Goal: Information Seeking & Learning: Learn about a topic

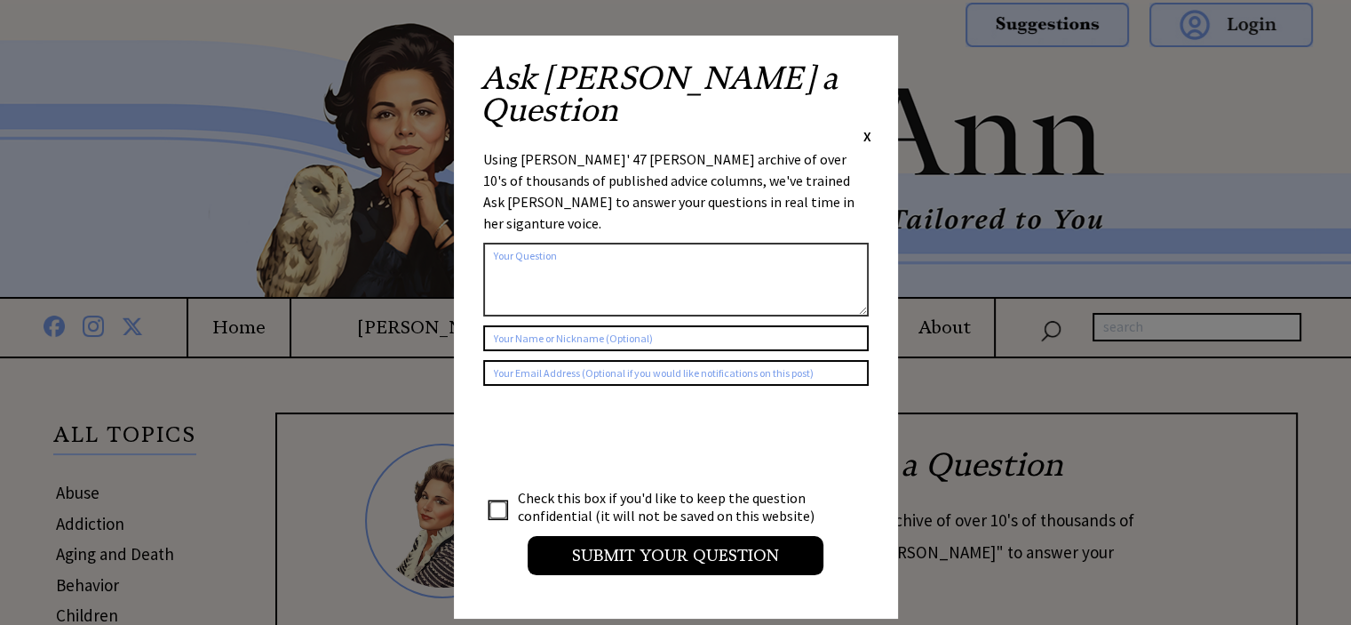
click at [869, 127] on span "X" at bounding box center [867, 136] width 8 height 18
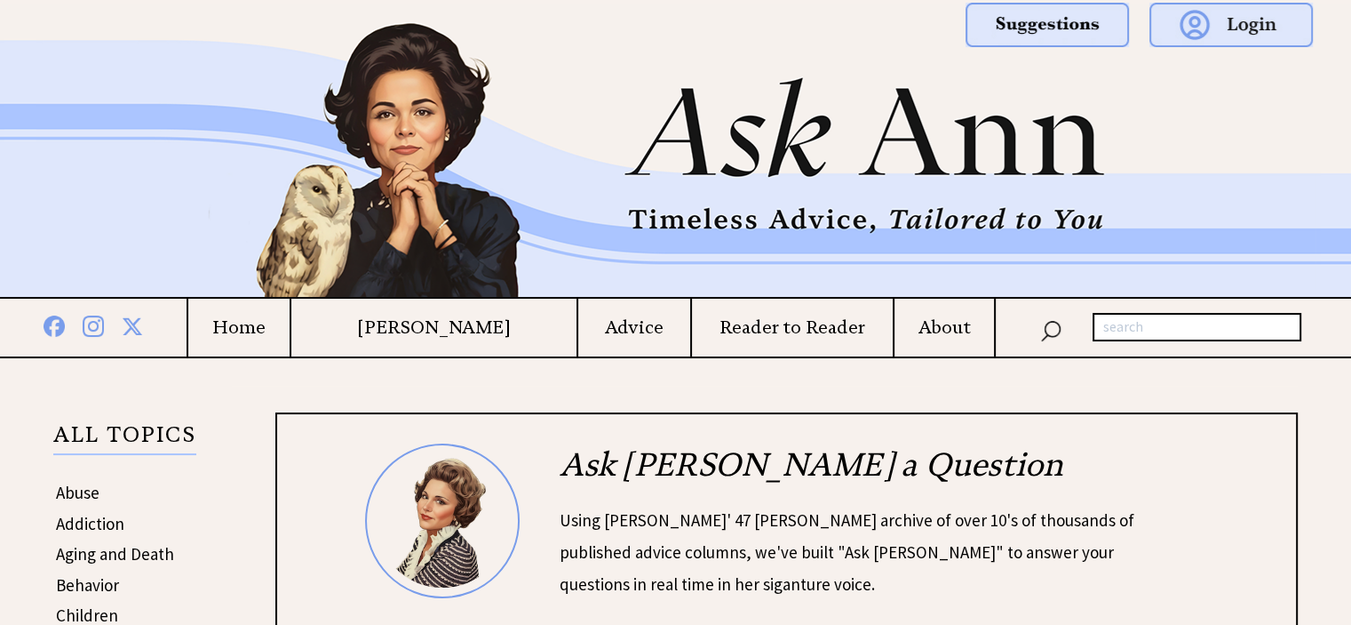
click at [622, 343] on td "Advice" at bounding box center [633, 327] width 113 height 58
click at [643, 338] on td "Advice" at bounding box center [633, 327] width 113 height 58
click at [624, 324] on h4 "Advice" at bounding box center [633, 327] width 111 height 22
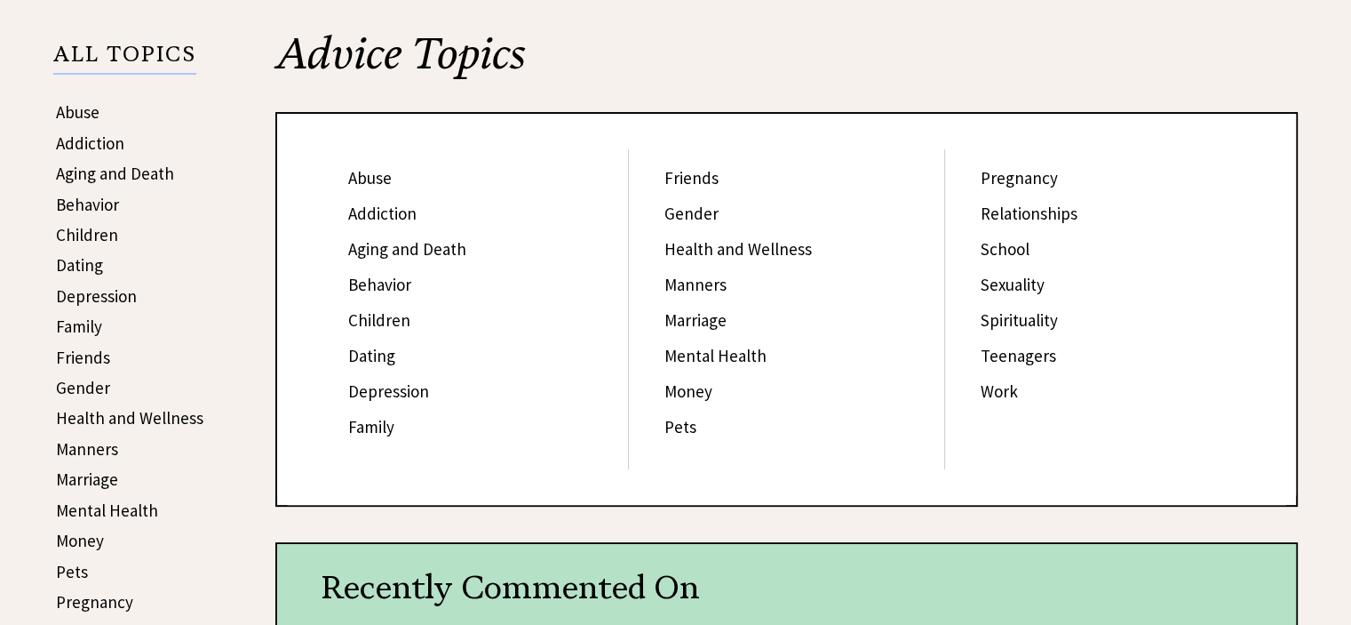
scroll to position [252, 0]
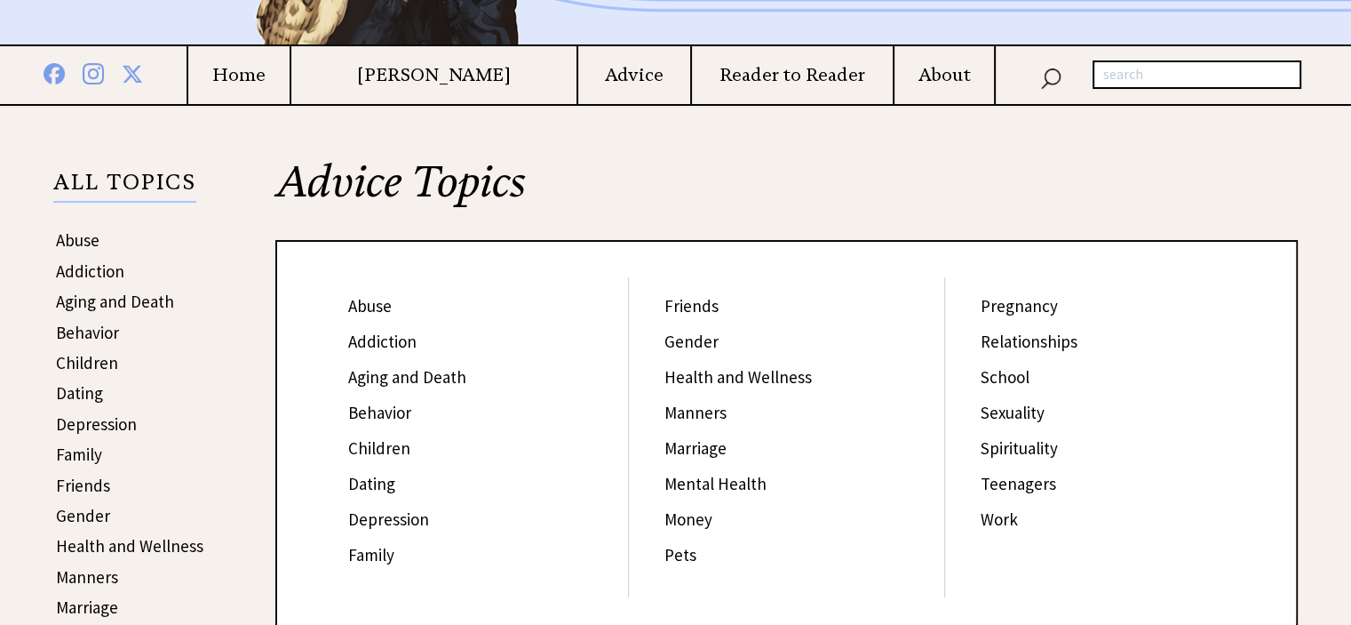
click at [993, 514] on link "Work" at bounding box center [999, 518] width 37 height 21
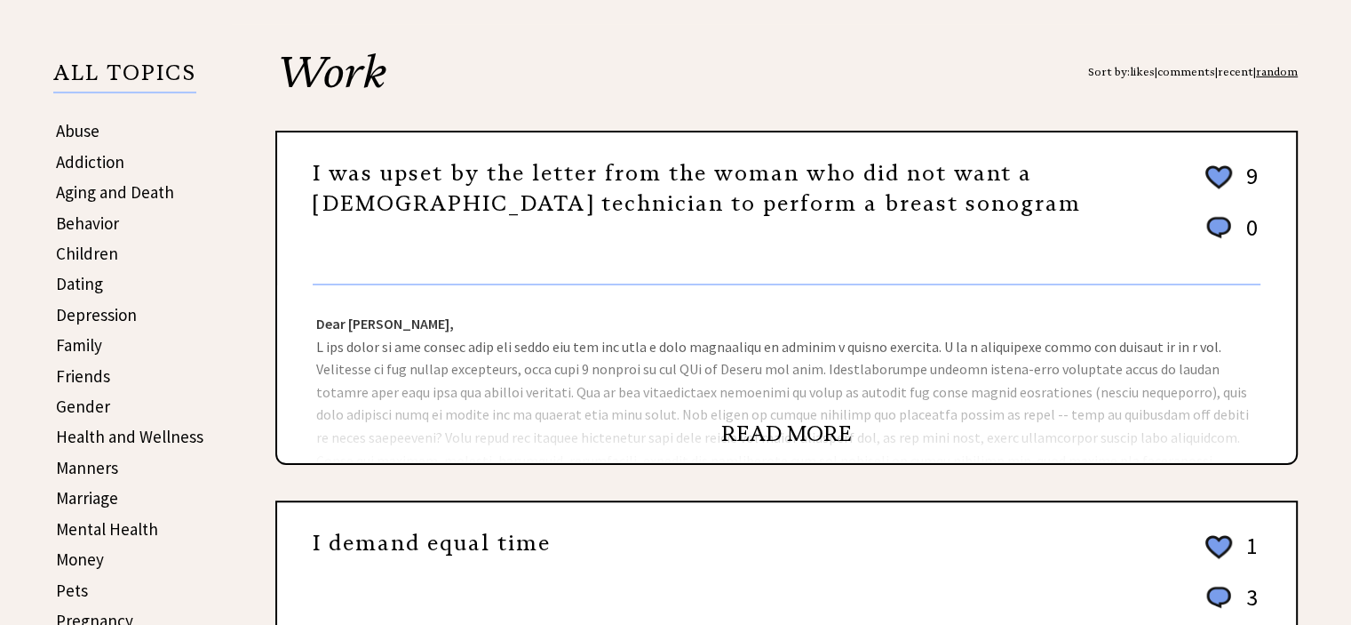
scroll to position [422, 0]
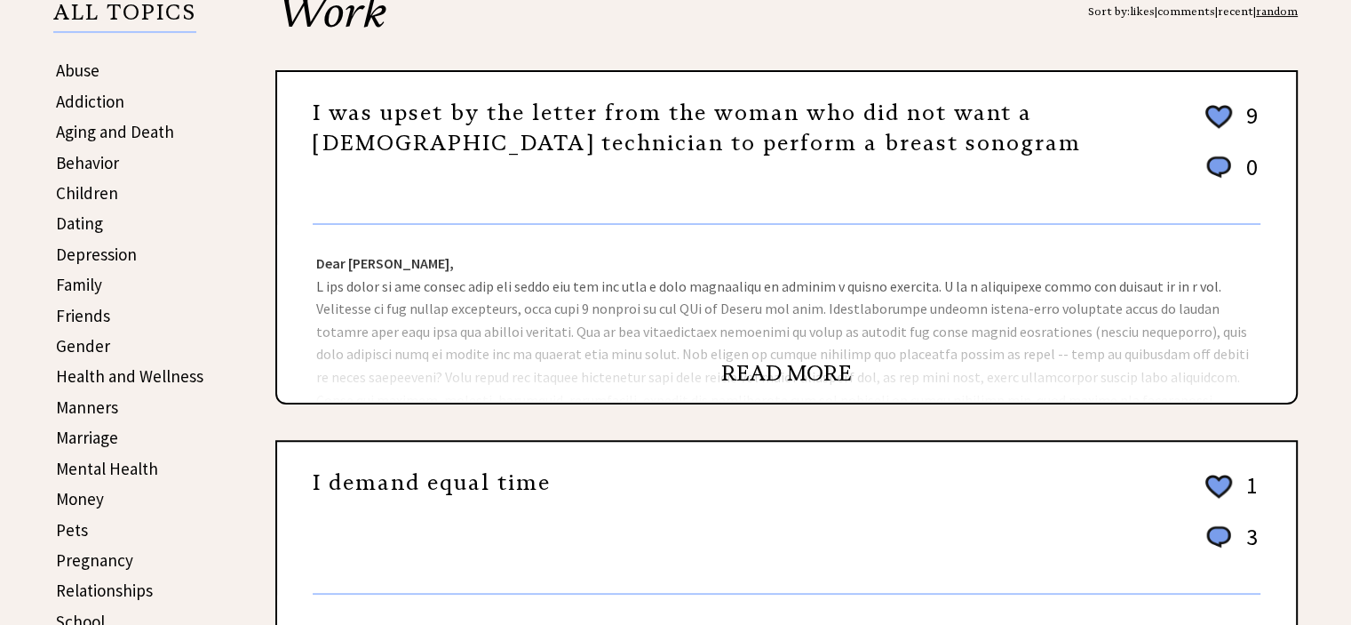
click at [813, 360] on link "READ MORE" at bounding box center [786, 373] width 131 height 27
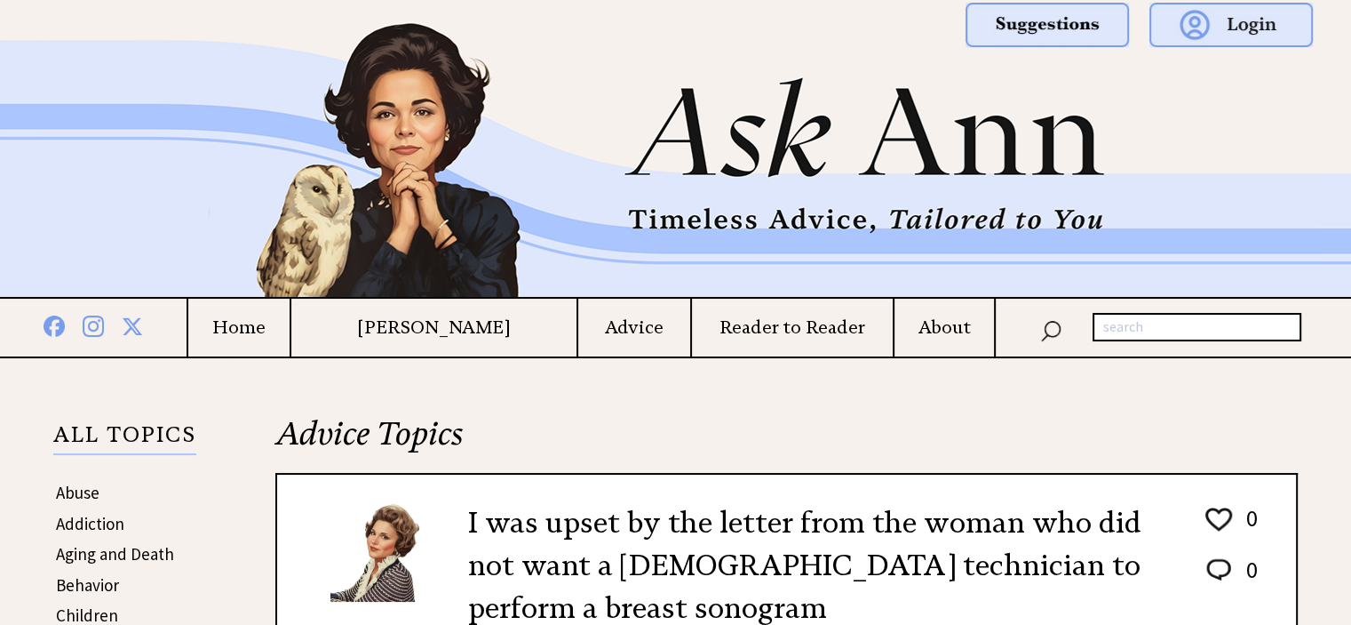
click at [269, 329] on h4 "Home" at bounding box center [238, 327] width 101 height 22
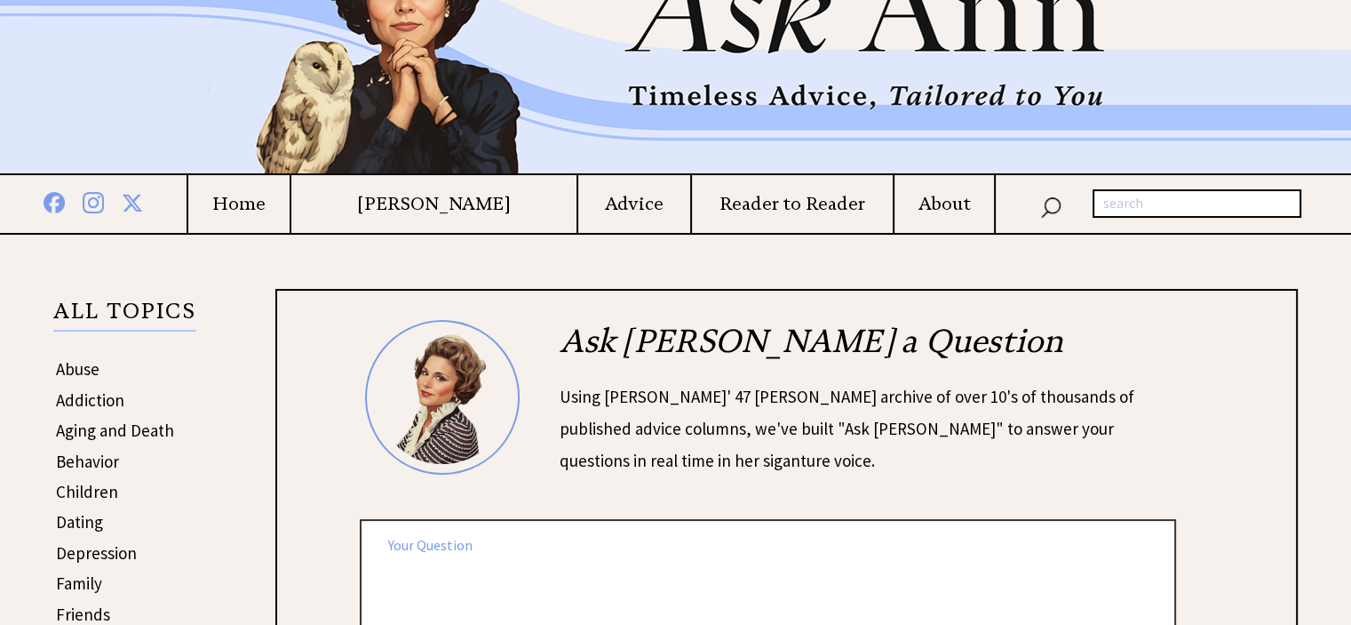
scroll to position [2, 0]
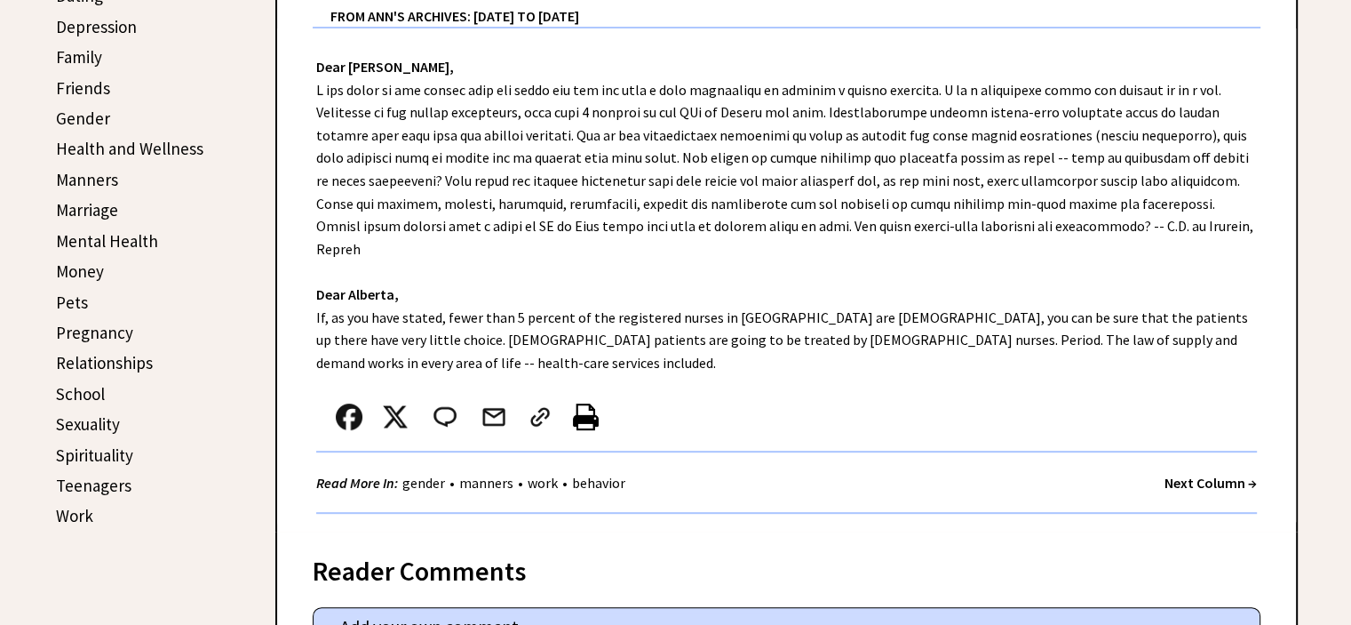
scroll to position [49, 0]
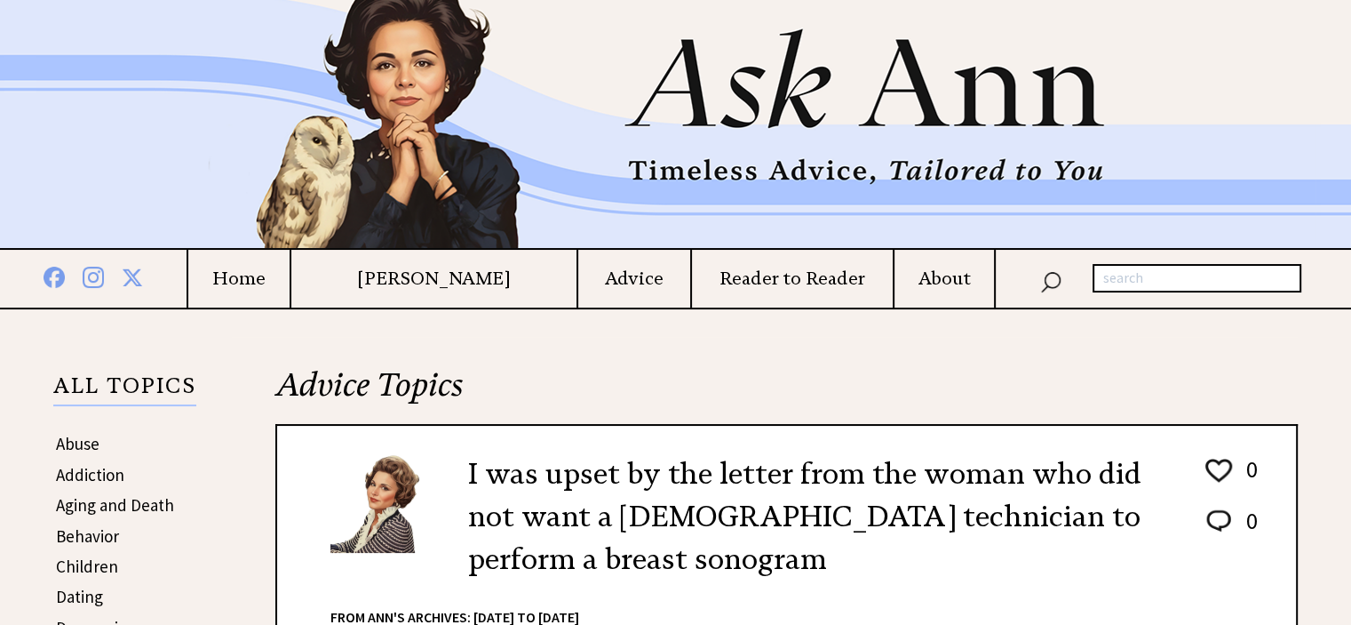
click at [601, 290] on td "Advice" at bounding box center [633, 279] width 113 height 58
click at [491, 276] on h4 "[PERSON_NAME]" at bounding box center [434, 278] width 286 height 22
